Goal: Find specific page/section: Find specific page/section

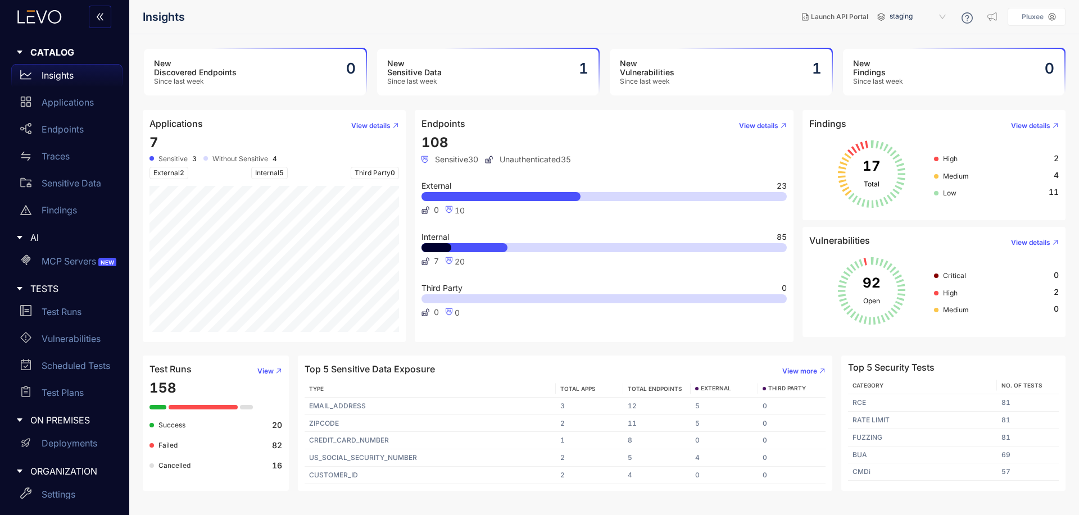
click at [419, 318] on article "Endpoints View details 108 Sensitive 30 Unauthenticated 35 External 23 0 10 Int…" at bounding box center [604, 226] width 379 height 232
click at [67, 103] on p "Applications" at bounding box center [68, 102] width 52 height 10
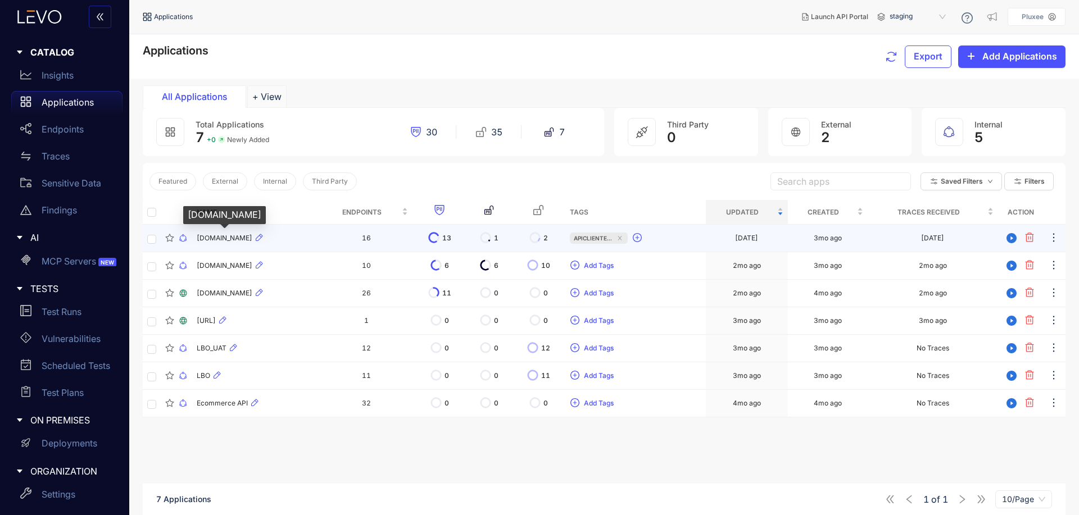
click at [250, 239] on span "[DOMAIN_NAME]" at bounding box center [225, 238] width 56 height 8
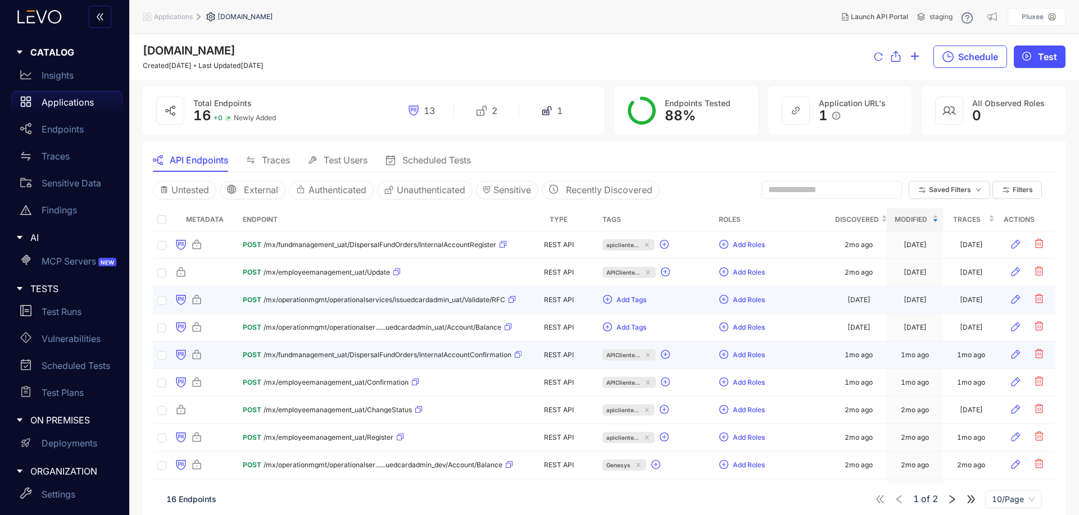
scroll to position [37, 0]
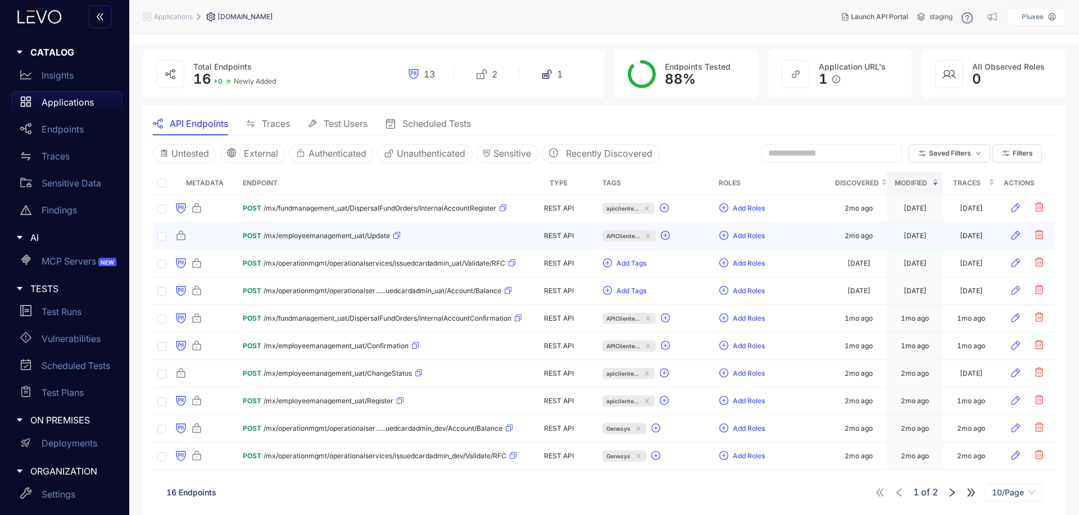
click at [352, 231] on div "POST /mx/employeemanagement_uat/Update" at bounding box center [322, 236] width 158 height 18
